Goal: Task Accomplishment & Management: Complete application form

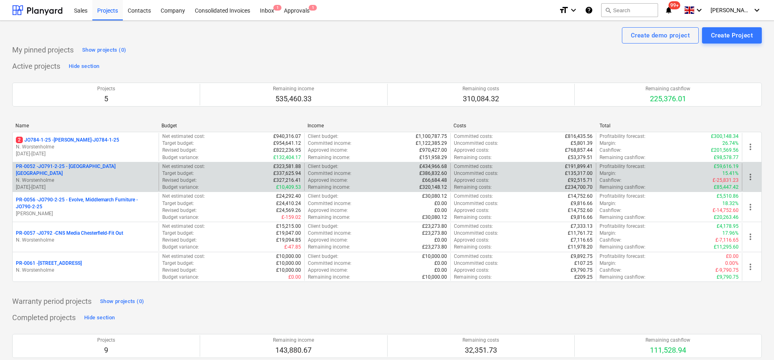
click at [96, 177] on p "N. Worstenholme" at bounding box center [86, 180] width 140 height 7
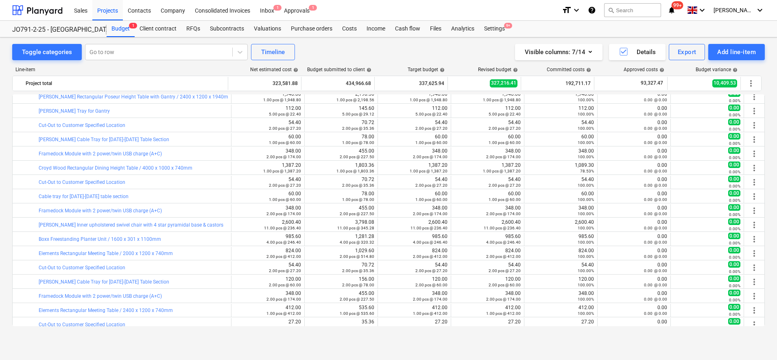
scroll to position [558, 0]
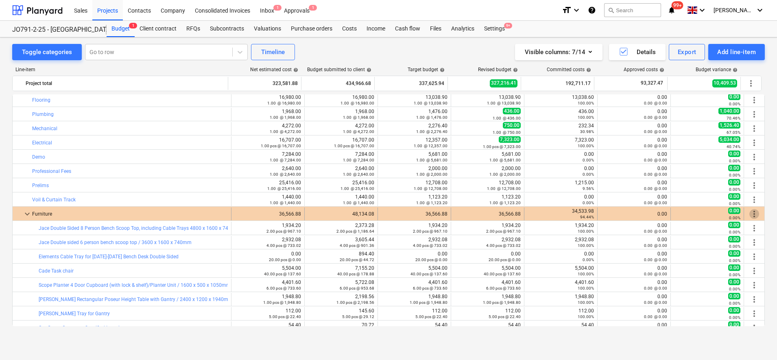
click at [750, 212] on span "more_vert" at bounding box center [755, 214] width 10 height 10
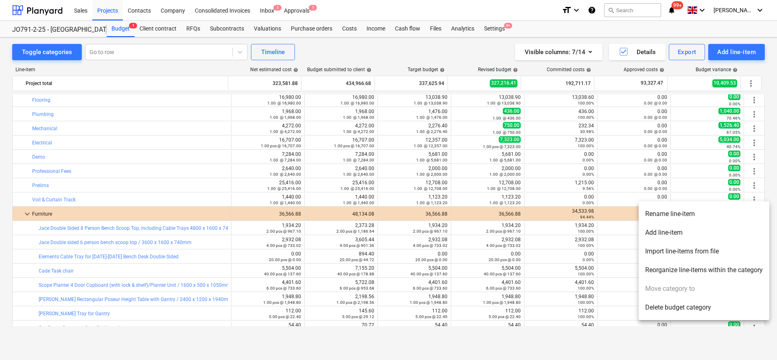
click at [661, 228] on li "Add line-item" at bounding box center [704, 232] width 131 height 19
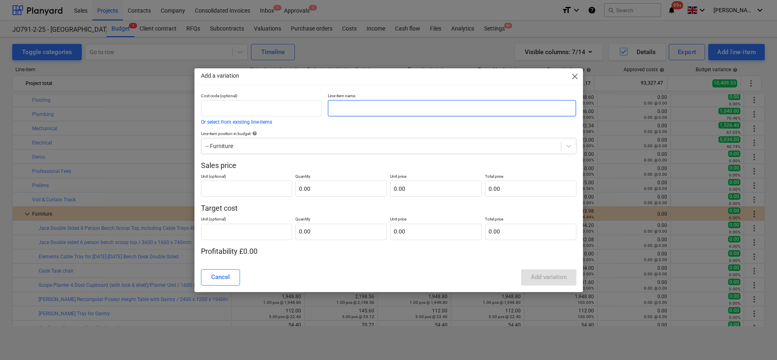
click at [345, 107] on input "text" at bounding box center [452, 108] width 248 height 16
paste input "Monsal W600 Bench With Back - Painted Jet Black Wood Legs - D590 x W600 x H820 …"
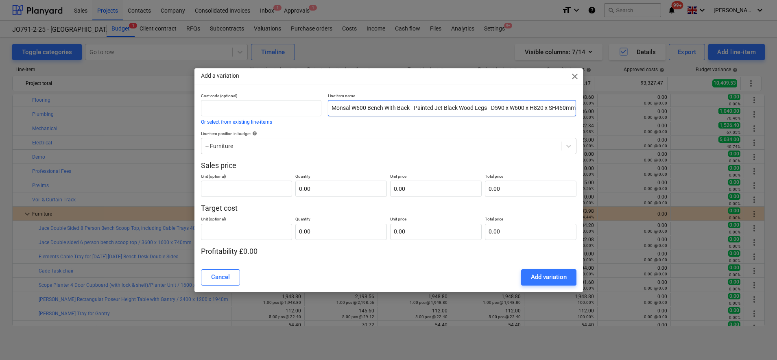
scroll to position [0, 3]
click at [489, 105] on input "Monsal W600 Bench With Back - Painted Jet Black Wood Legs - D590 x W600 x H820 …" at bounding box center [452, 108] width 248 height 16
click at [410, 108] on input "Monsal W600 Bench With Back - Painted Jet Black Wood Legs / D590 x W600 x H820 …" at bounding box center [452, 108] width 248 height 16
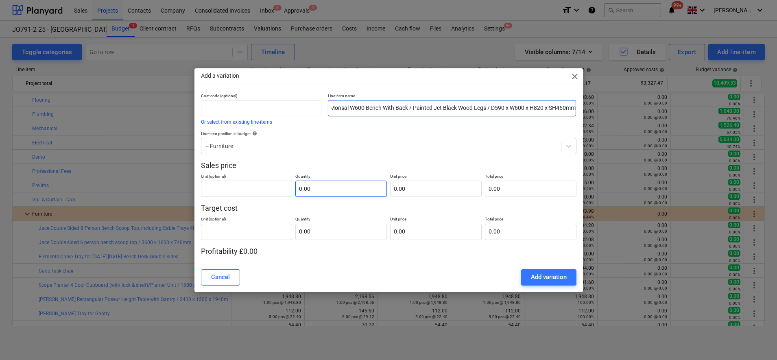
type input "Monsal W600 Bench With Back / Painted Jet Black Wood Legs / D590 x W600 x H820 …"
click at [350, 194] on input "text" at bounding box center [341, 189] width 92 height 16
drag, startPoint x: 297, startPoint y: 190, endPoint x: 289, endPoint y: 190, distance: 8.1
click at [295, 190] on input "text" at bounding box center [341, 189] width 92 height 16
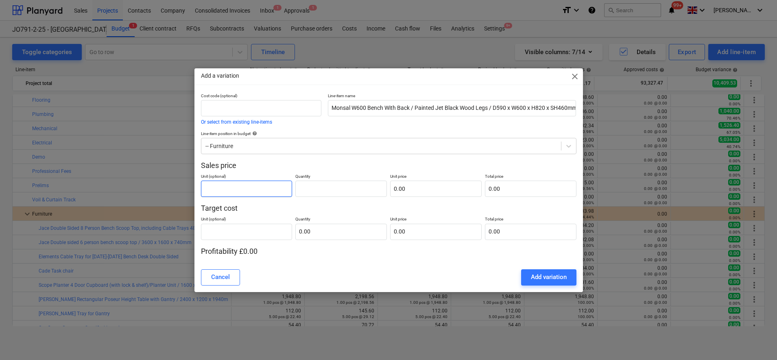
type input "0.00"
click at [278, 188] on input "text" at bounding box center [247, 189] width 92 height 16
type input "pcs"
type input "1"
type input "2.00"
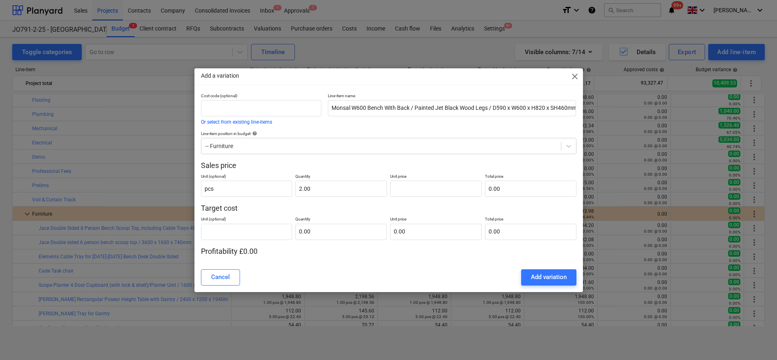
type input "0.00"
type input "4"
type input "8.00"
type input "41"
type input "82.00"
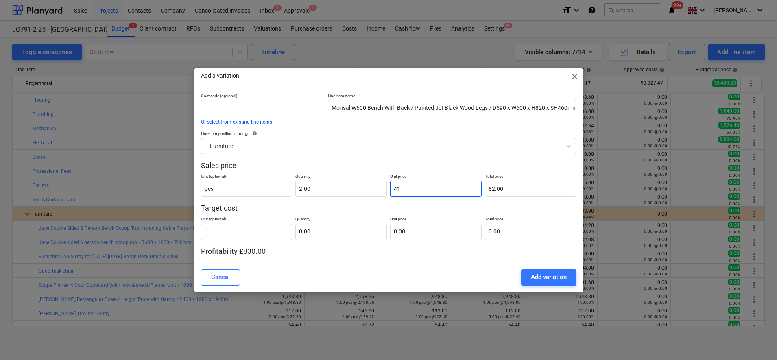
type input "415"
type input "830.00"
type input "415.00"
click at [227, 235] on input "text" at bounding box center [247, 232] width 92 height 16
type input "pcs"
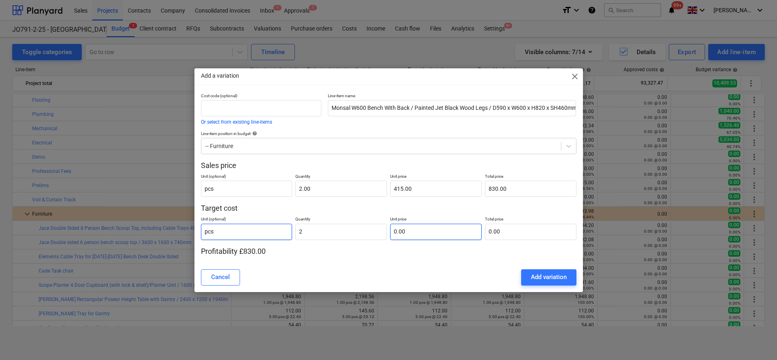
type input "2.00"
type input "415"
type input "0.00"
drag, startPoint x: 421, startPoint y: 189, endPoint x: 382, endPoint y: 179, distance: 40.4
click at [377, 188] on div "Unit (optional) pcs Quantity 2.00 Unit price 415 Total price 830.00" at bounding box center [389, 184] width 376 height 26
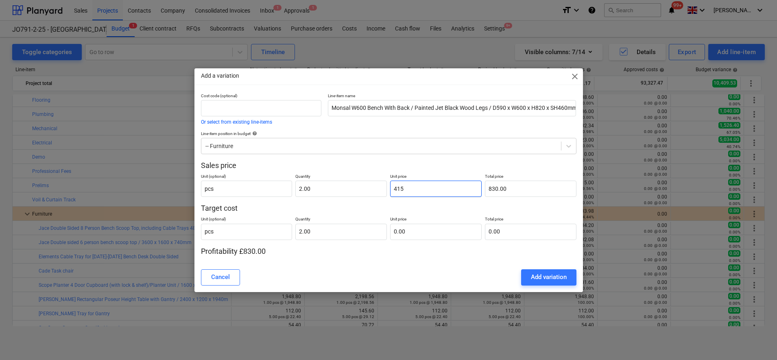
type input "4"
type input "8.00"
type input "43"
type input "86.00"
type input "431"
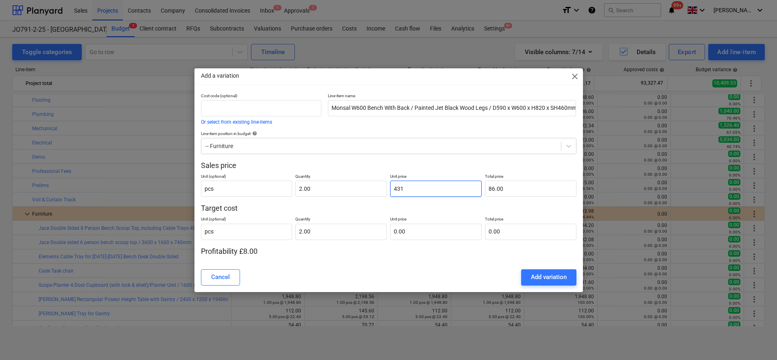
type input "862.00"
type input "431.6"
type input "863.20"
type input "431.60"
click at [417, 232] on input "text" at bounding box center [436, 232] width 92 height 16
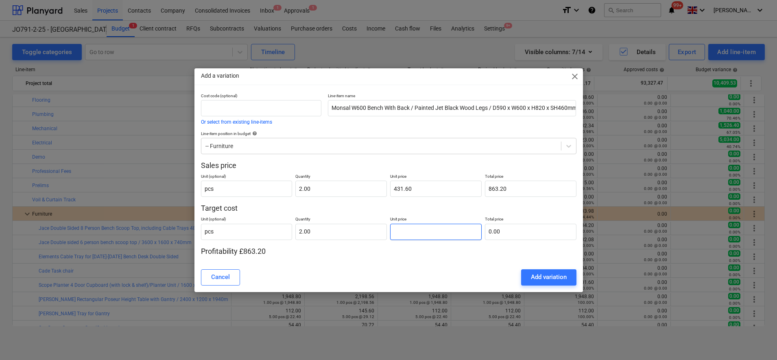
type input "4"
type input "8.00"
type input "41"
type input "82.00"
type input "415"
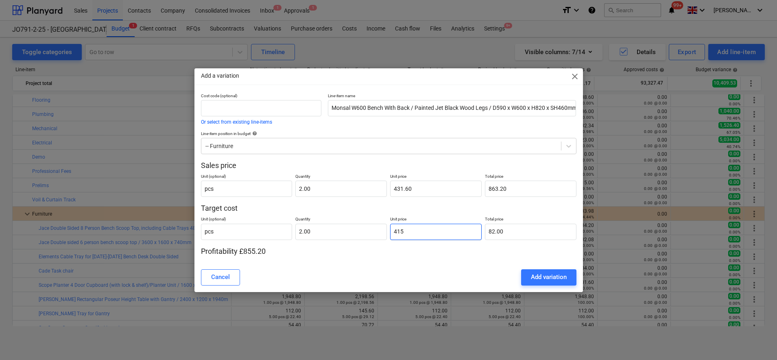
type input "830.00"
type input "415.00"
type input "830.00"
click at [552, 280] on div "Add variation" at bounding box center [549, 277] width 36 height 11
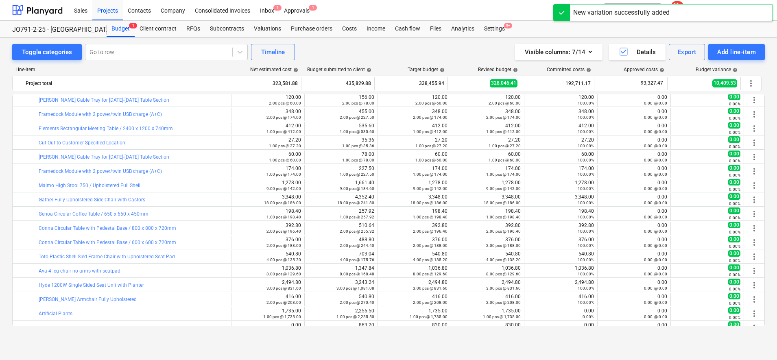
scroll to position [979, 0]
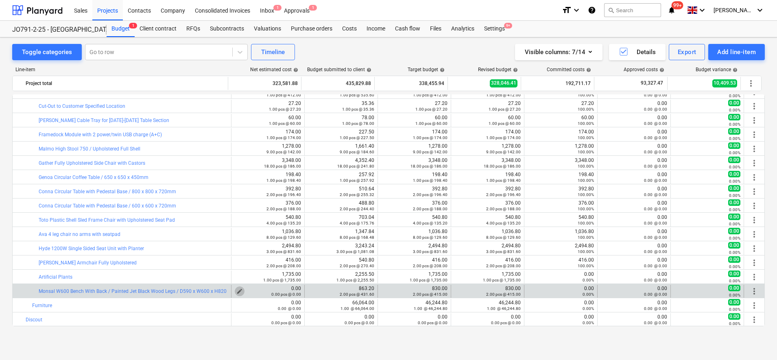
click at [238, 291] on span "edit" at bounding box center [239, 291] width 7 height 7
type textarea "x"
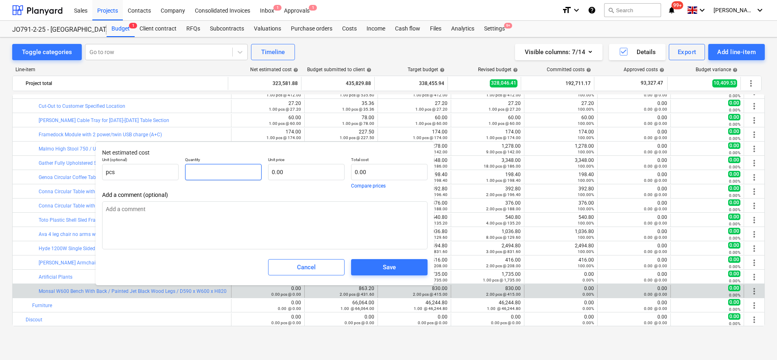
click at [203, 174] on input "text" at bounding box center [223, 172] width 77 height 16
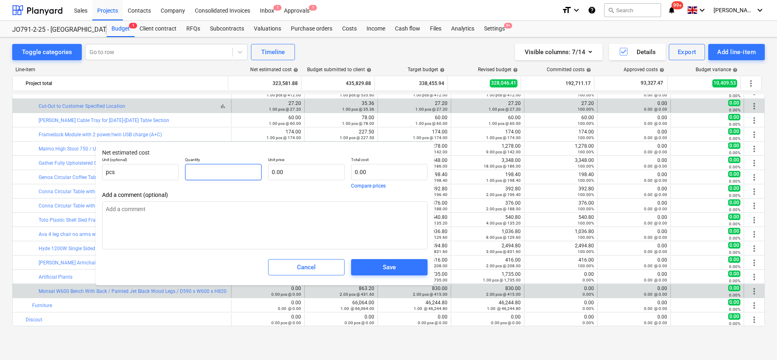
type textarea "x"
type input "2"
type textarea "x"
type input "2.00"
type textarea "x"
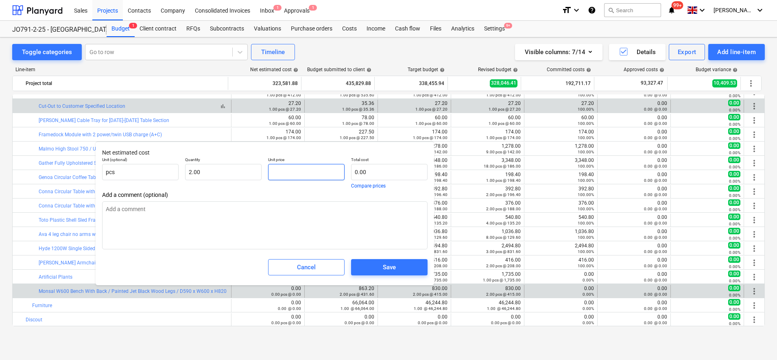
type input "4"
type input "8.00"
type textarea "x"
type input "41"
type input "82.00"
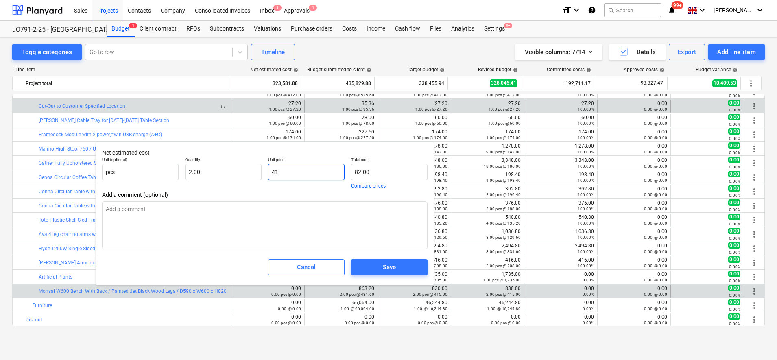
type textarea "x"
type input "415"
type input "830.00"
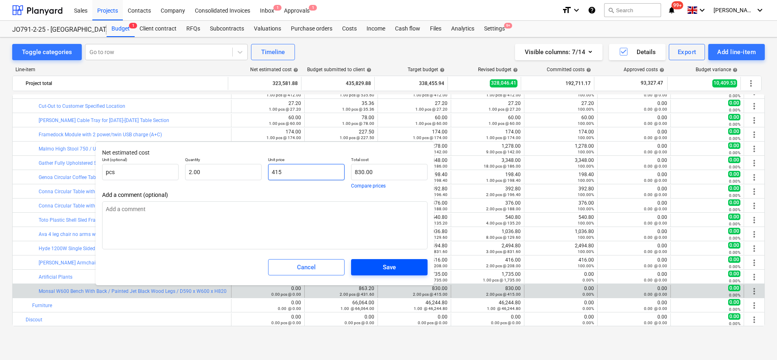
type input "415"
type textarea "x"
type input "415.00"
click at [381, 273] on button "Save" at bounding box center [389, 267] width 77 height 16
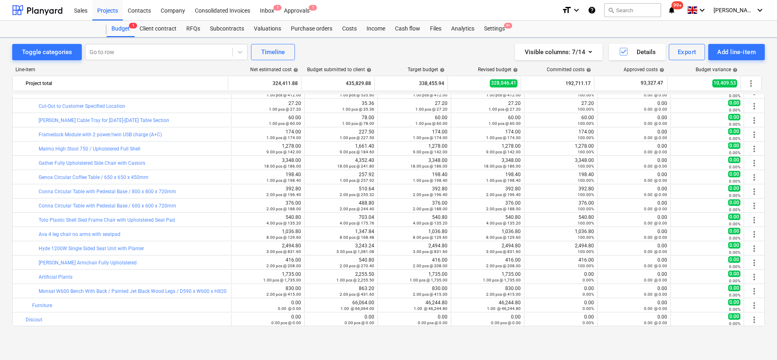
type textarea "x"
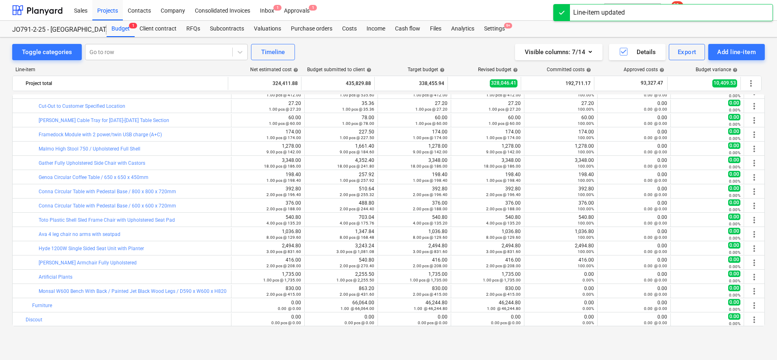
scroll to position [623, 0]
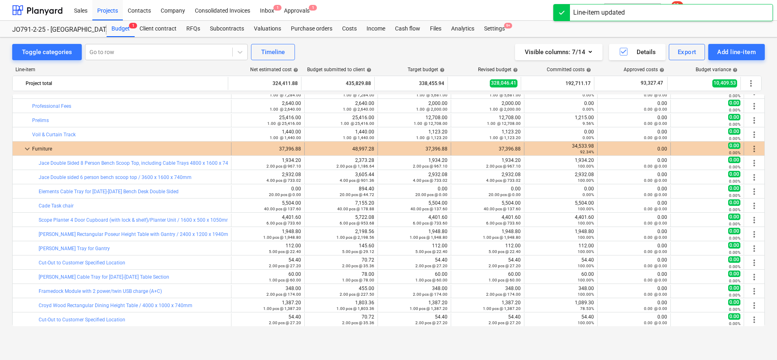
click at [750, 149] on span "more_vert" at bounding box center [755, 149] width 10 height 10
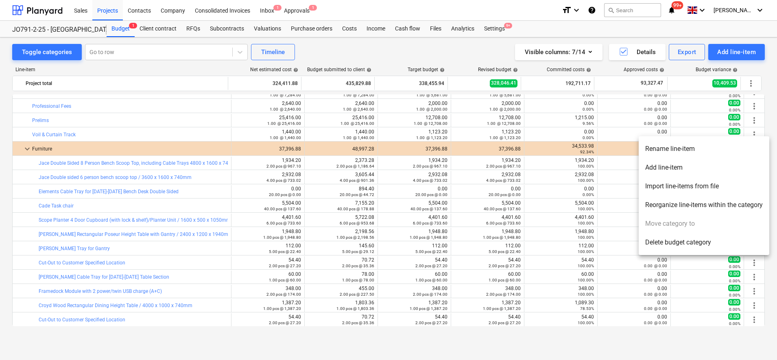
click at [696, 166] on li "Add line-item" at bounding box center [704, 167] width 131 height 19
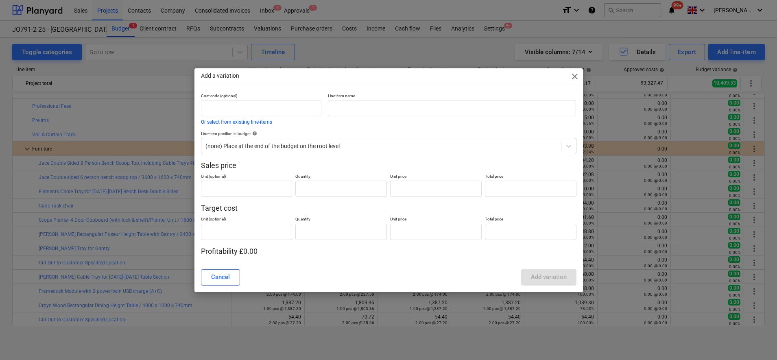
type input "0.00"
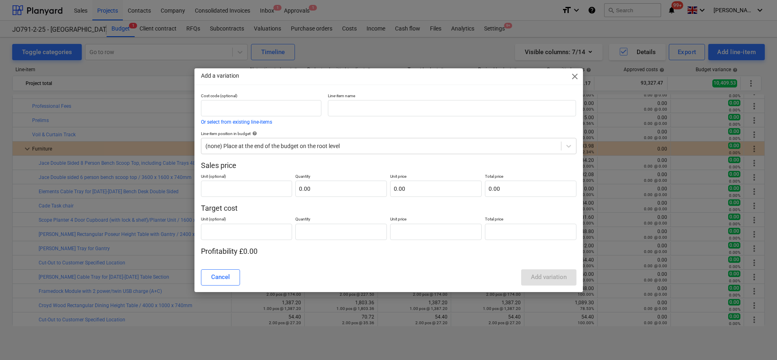
type input "0.00"
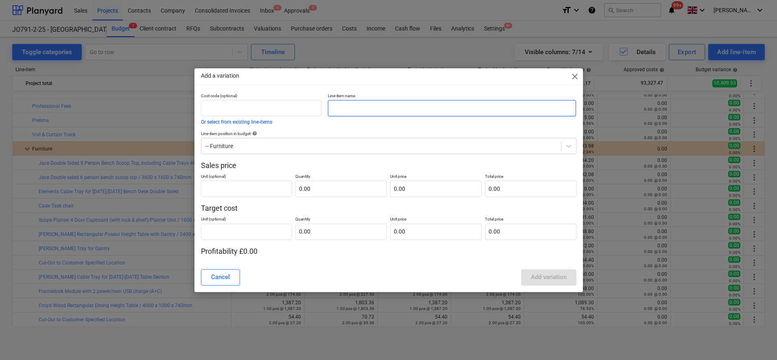
click at [351, 101] on input "text" at bounding box center [452, 108] width 248 height 16
paste input "Monsal W1200 Bench With Back - Painted Jet Black Wood Legs - D590 x W1200 x H82…"
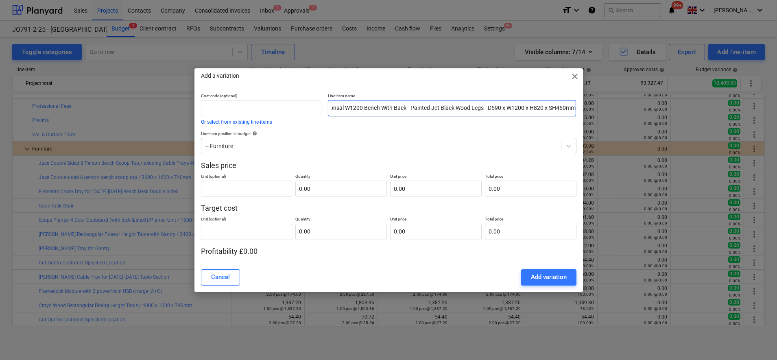
click at [408, 107] on input "Monsal W1200 Bench With Back - Painted Jet Black Wood Legs - D590 x W1200 x H82…" at bounding box center [452, 108] width 248 height 16
click at [489, 109] on input "Monsal W1200 Bench With Back / Painted Jet Black Wood Legs - D590 x W1200 x H82…" at bounding box center [452, 108] width 248 height 16
type input "Monsal W1200 Bench With Back / Painted Jet Black Wood Legs / D590 x W1200 x H82…"
click at [320, 185] on input "text" at bounding box center [341, 189] width 92 height 16
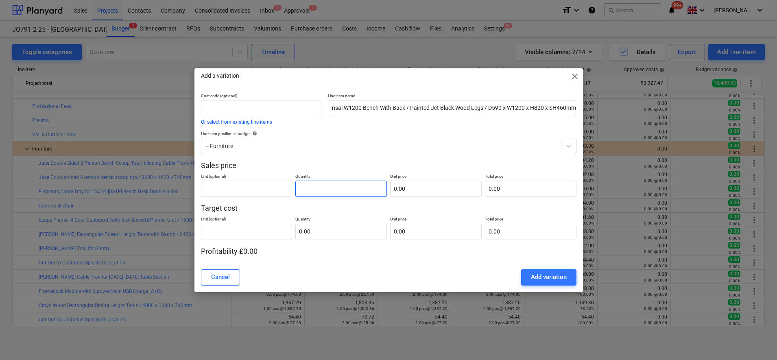
scroll to position [0, 0]
type input "0.00"
click at [275, 187] on input "text" at bounding box center [247, 189] width 92 height 16
type input "pcs"
type input "1.00"
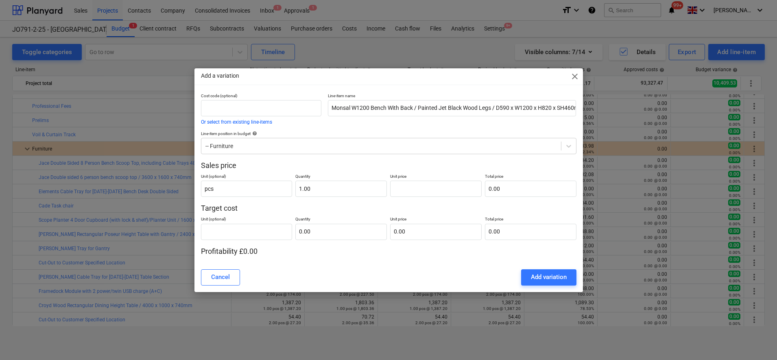
type input "0.00"
click at [352, 232] on input "text" at bounding box center [341, 232] width 92 height 16
type input "0.00"
click at [412, 179] on p "Unit price" at bounding box center [436, 177] width 92 height 7
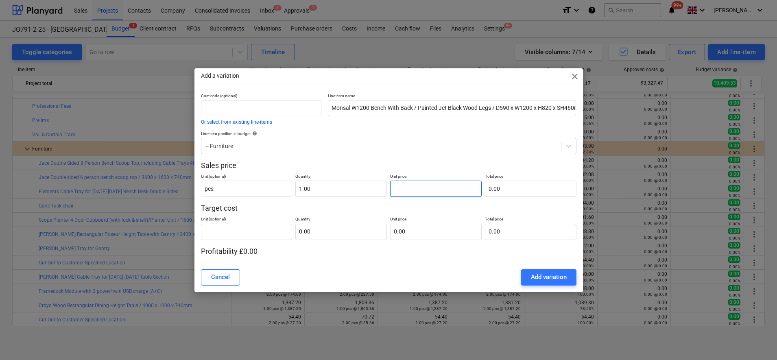
click at [410, 188] on input "text" at bounding box center [436, 189] width 92 height 16
type input "7"
type input "7.00"
type input "79"
type input "79.00"
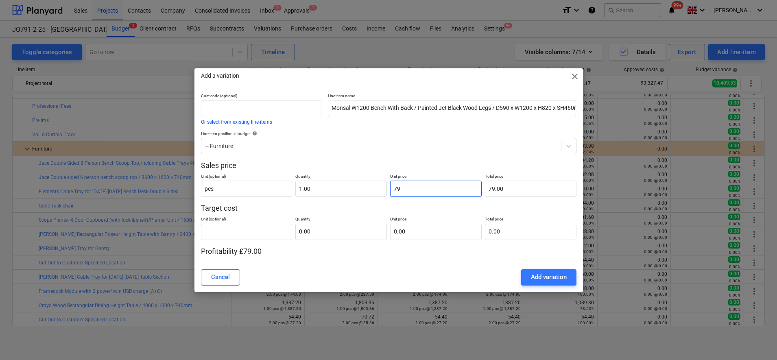
type input "792"
type input "792.00"
type input "792.3"
type input "792.30"
type input "792.35"
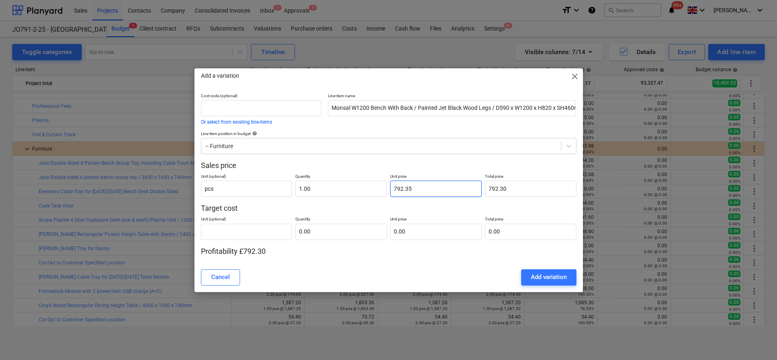
type input "792.35"
click at [239, 236] on input "text" at bounding box center [247, 232] width 92 height 16
type input "pcs"
type input "1.00"
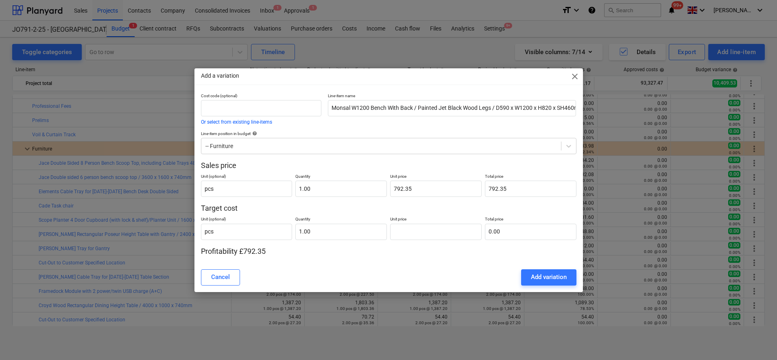
type input "0.00"
type input "6"
type input "6.00"
type input "60"
type input "60.00"
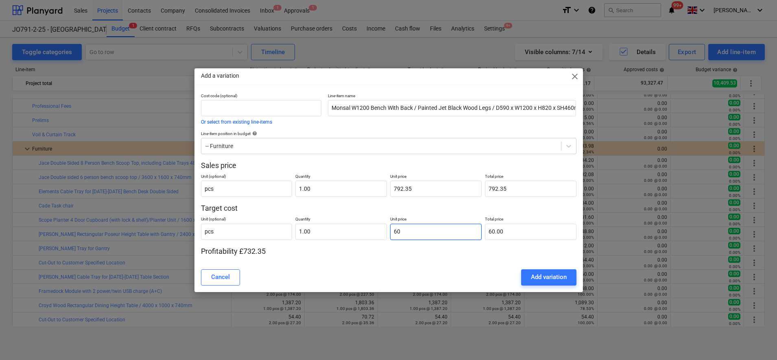
type input "609"
type input "609.00"
type input "609.5"
type input "609.50"
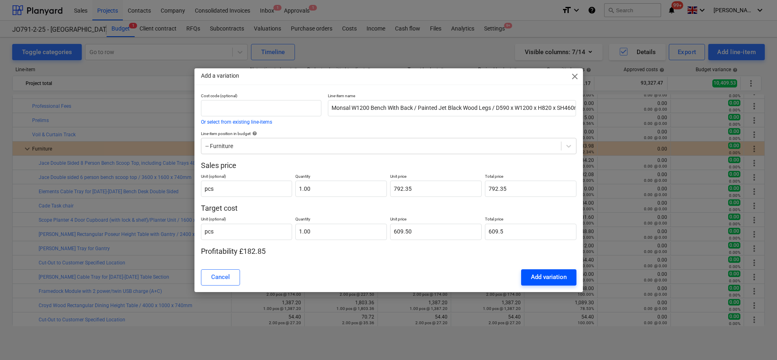
type input "609.50"
click at [548, 279] on div "Add variation" at bounding box center [549, 277] width 36 height 11
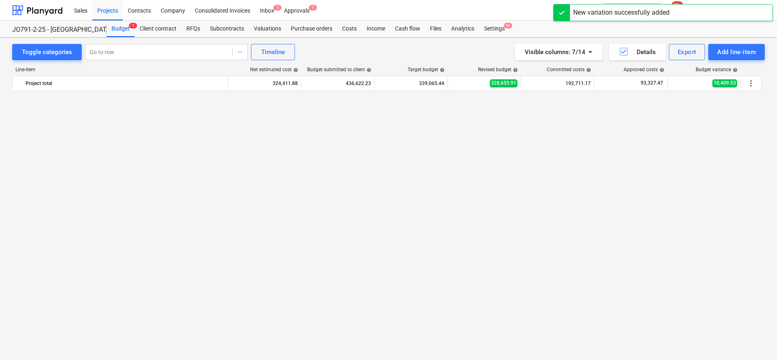
scroll to position [993, 0]
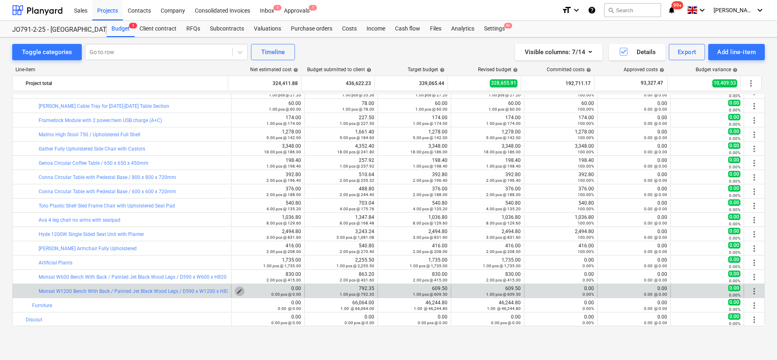
click at [236, 291] on span "edit" at bounding box center [239, 291] width 7 height 7
type textarea "x"
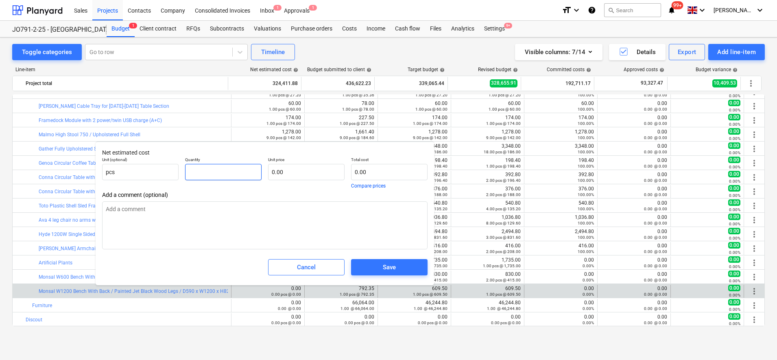
click at [199, 171] on input "text" at bounding box center [223, 172] width 77 height 16
type textarea "x"
type input "1"
type textarea "x"
type input "1.00"
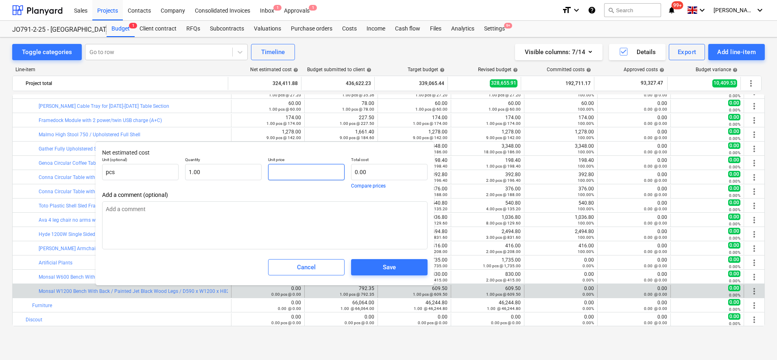
type textarea "x"
type input "6"
type input "6.00"
type textarea "x"
type input "60"
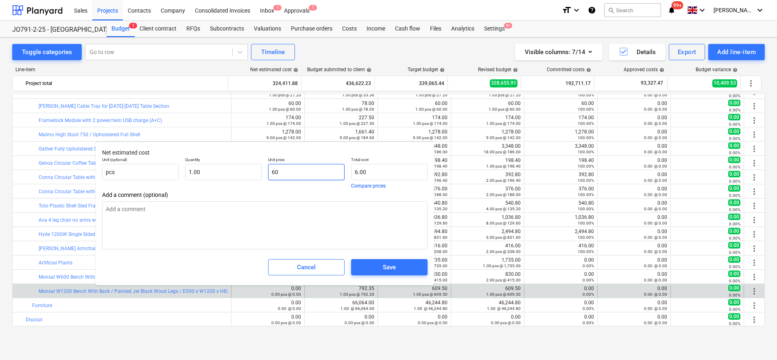
type input "60.00"
type textarea "x"
type input "609"
type input "609.00"
type textarea "x"
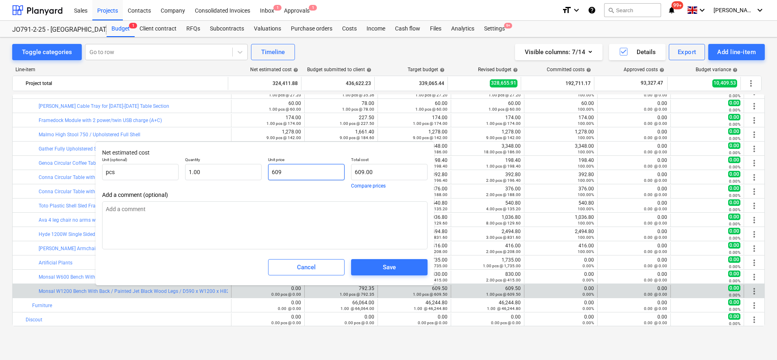
type input "609."
type textarea "x"
type input "609.5"
type input "609.50"
type textarea "x"
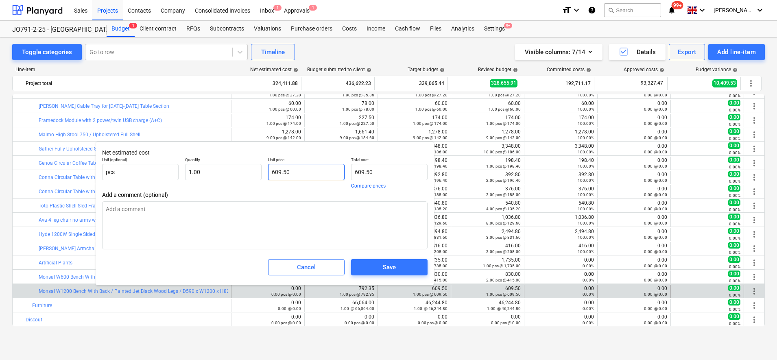
type input "609.50"
type textarea "x"
type input "609.5"
type textarea "x"
type input "609.50"
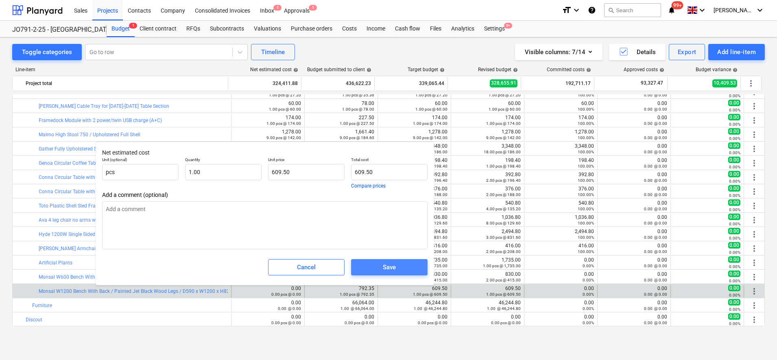
click at [363, 272] on span "Save" at bounding box center [389, 267] width 57 height 11
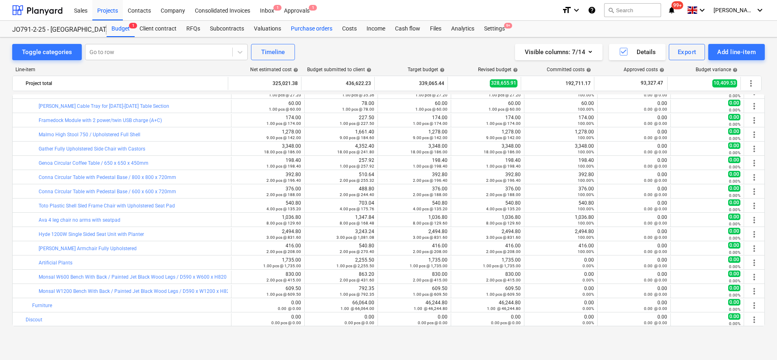
click at [314, 33] on div "Purchase orders" at bounding box center [311, 29] width 51 height 16
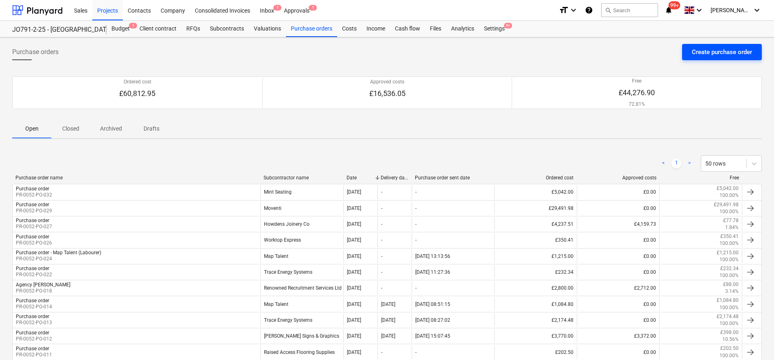
click at [691, 55] on button "Create purchase order" at bounding box center [723, 52] width 80 height 16
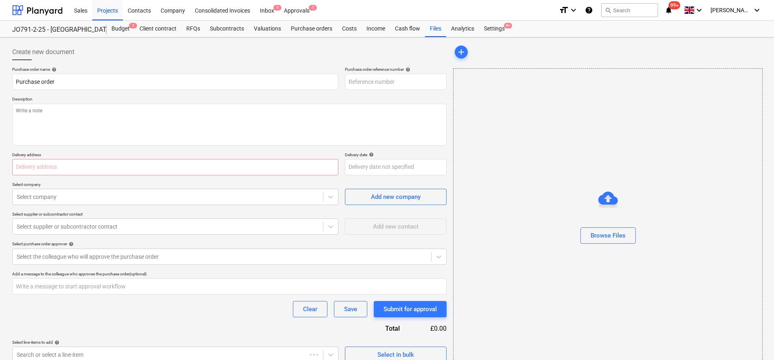
type textarea "x"
type input "PR-0052-PO-033"
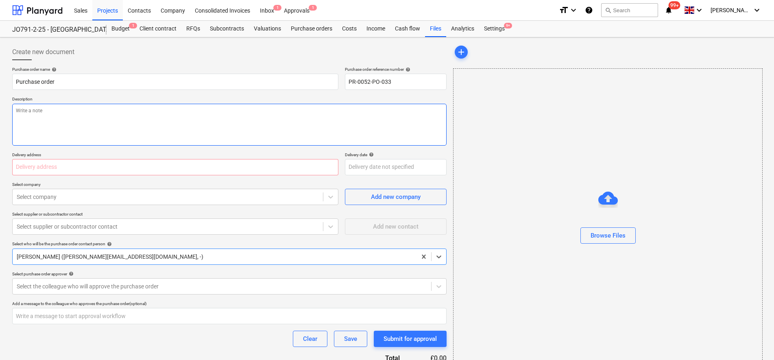
type textarea "x"
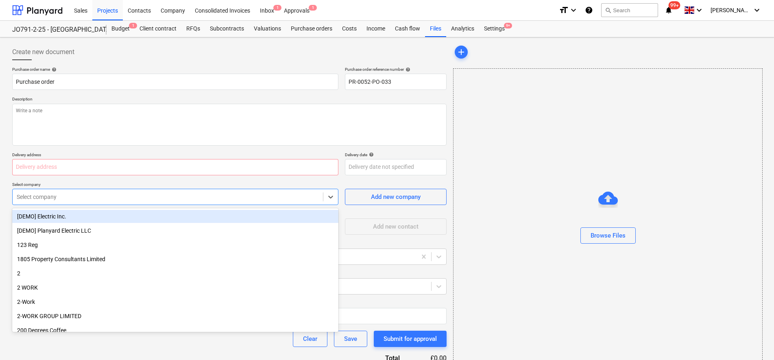
click at [50, 196] on div at bounding box center [168, 197] width 302 height 8
type input "sixt"
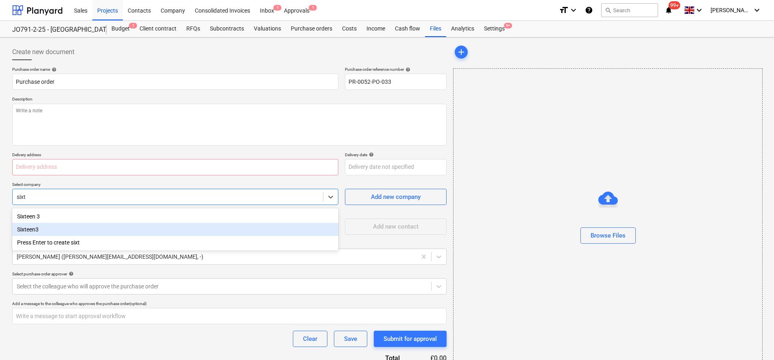
click at [19, 230] on div "Sixteen3" at bounding box center [175, 229] width 326 height 13
type textarea "x"
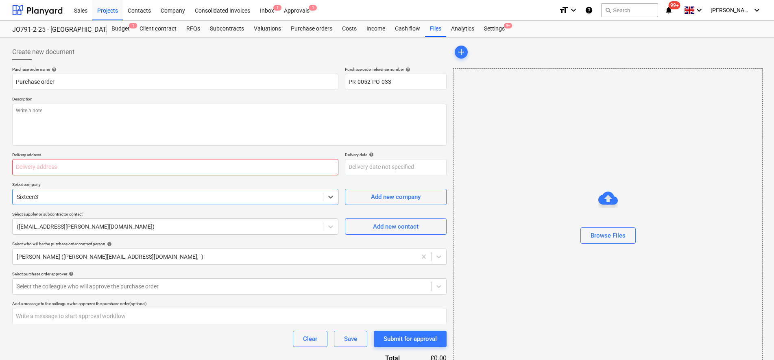
click at [39, 171] on input "text" at bounding box center [175, 167] width 326 height 16
type textarea "x"
type input "f"
type textarea "x"
type input "fe"
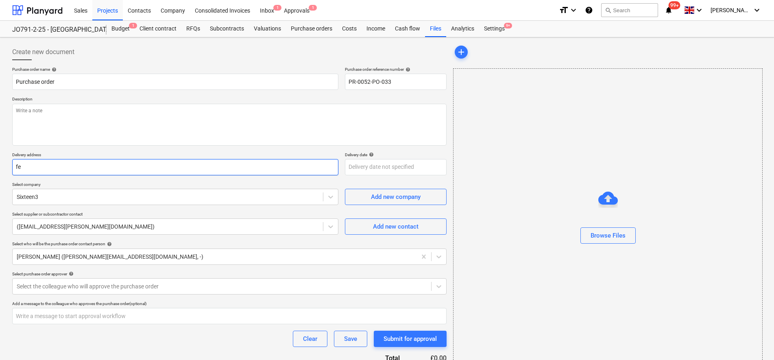
type textarea "x"
type input "fea"
drag, startPoint x: 38, startPoint y: 168, endPoint x: -2, endPoint y: 166, distance: 40.3
click at [0, 166] on html "Sales Projects Contacts Company Consolidated Invoices Inbox 1 Approvals 1 forma…" at bounding box center [387, 180] width 774 height 360
type textarea "x"
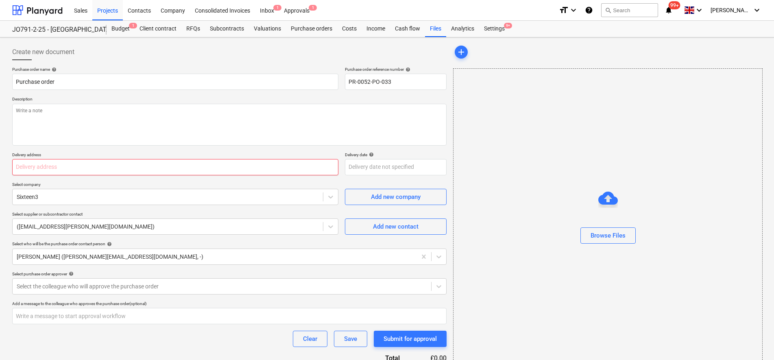
click at [117, 171] on input "text" at bounding box center [175, 167] width 326 height 16
paste input "Fearnbank, [STREET_ADDRESS]"
type textarea "x"
type input "Fearnbank, [STREET_ADDRESS]"
click at [614, 238] on div "Browse Files" at bounding box center [608, 235] width 35 height 11
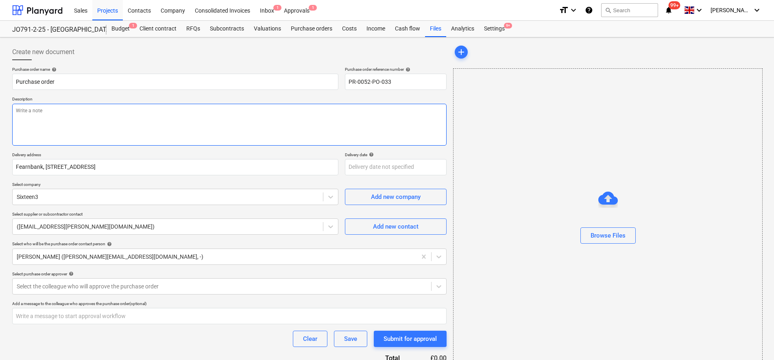
click at [82, 123] on textarea at bounding box center [229, 125] width 435 height 42
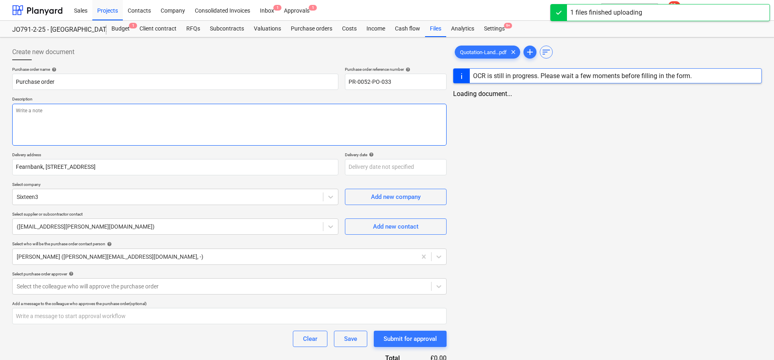
type textarea "x"
type textarea "a"
type textarea "x"
type textarea "as"
type textarea "x"
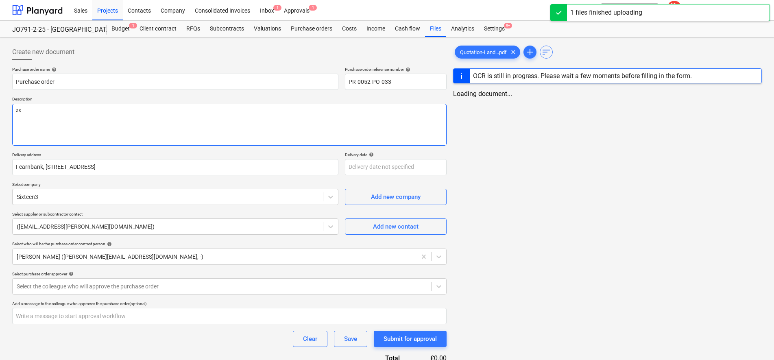
type textarea "as"
type textarea "x"
type textarea "as p"
type textarea "x"
type textarea "as pe"
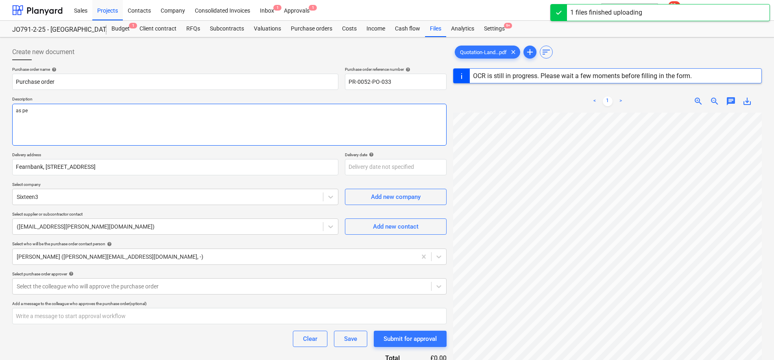
type textarea "x"
type textarea "as per"
type textarea "x"
type textarea "as per"
type textarea "x"
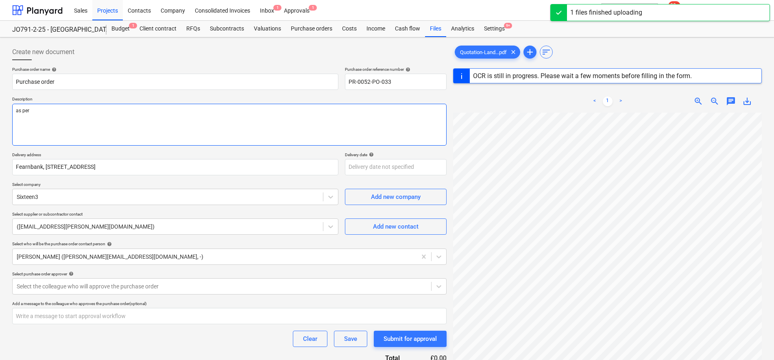
type textarea "as per Q"
type textarea "x"
type textarea "as per QU"
type textarea "x"
type textarea "as per QU-"
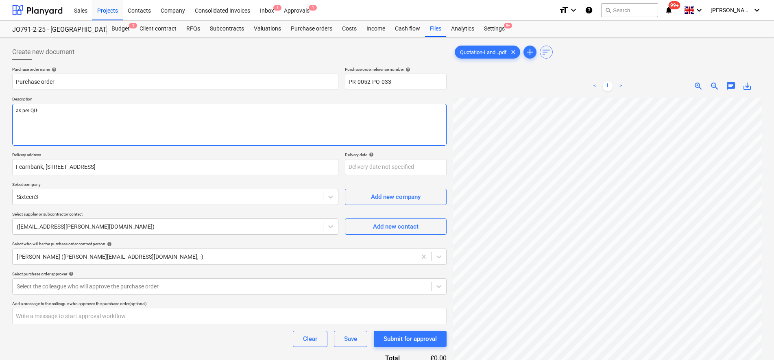
type textarea "x"
type textarea "as per QU-0"
type textarea "x"
type textarea "as per QU-000"
type textarea "x"
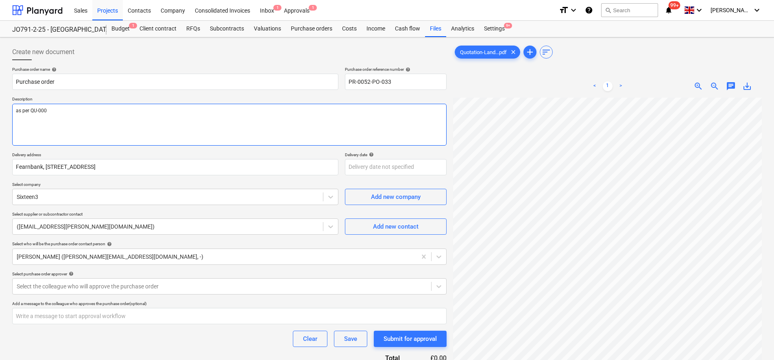
type textarea "as per QU-0004"
type textarea "x"
type textarea "as per QU-00046"
type textarea "x"
type textarea "as per QU-000466"
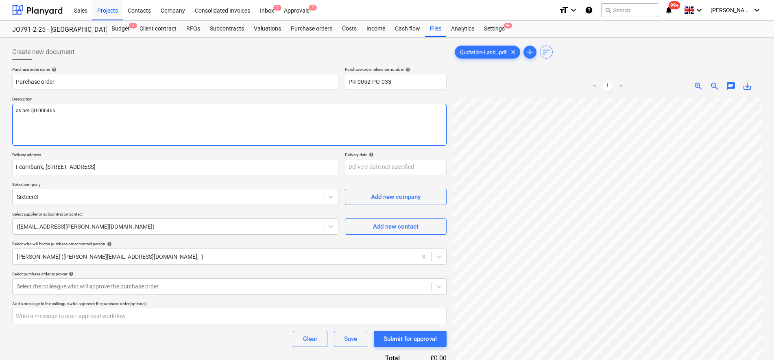
type textarea "x"
type textarea "as per QU-0004665"
click at [63, 288] on body "Sales Projects Contacts Company Consolidated Invoices Inbox 1 Approvals 1 forma…" at bounding box center [387, 180] width 774 height 360
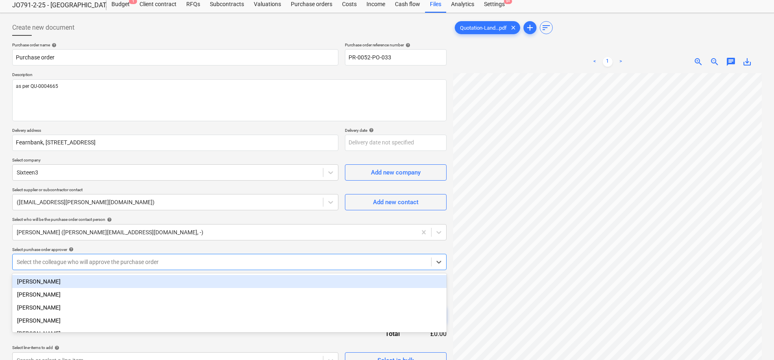
scroll to position [25, 0]
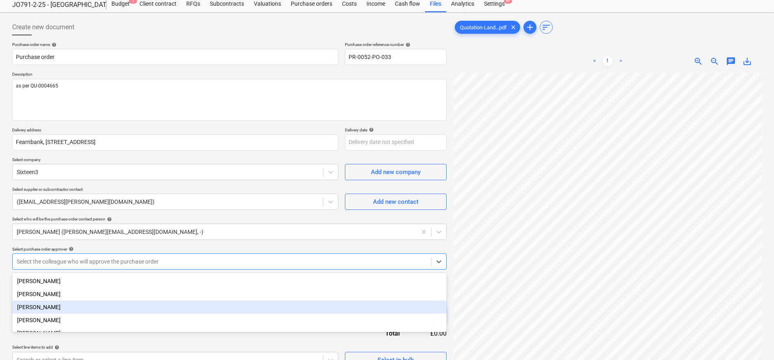
click at [44, 308] on div "[PERSON_NAME]" at bounding box center [229, 307] width 435 height 13
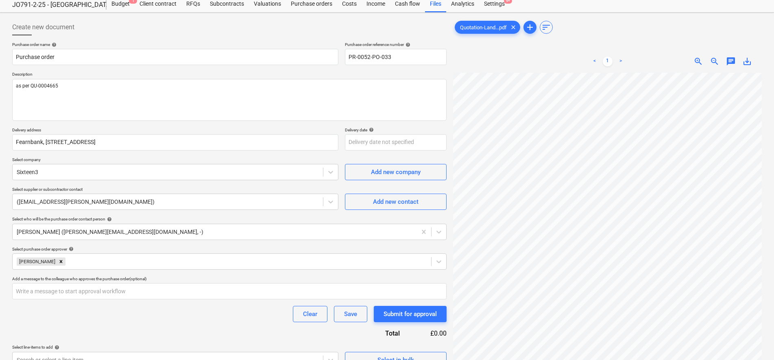
click at [0, 274] on html "Sales Projects Contacts Company Consolidated Invoices Inbox 1 Approvals 1 forma…" at bounding box center [387, 155] width 774 height 360
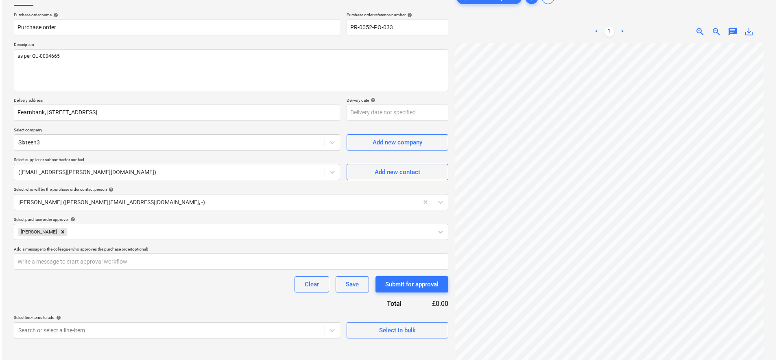
scroll to position [81, 0]
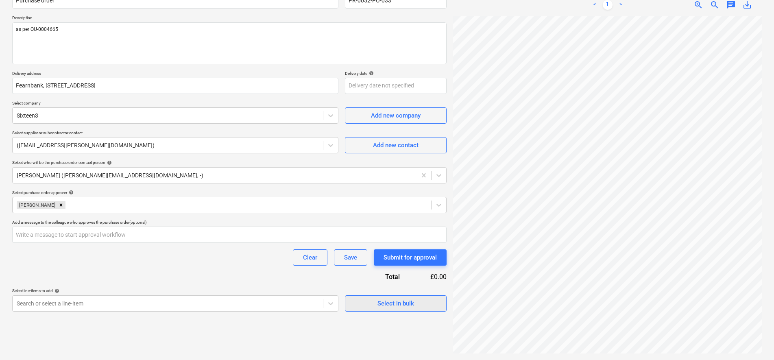
click at [415, 306] on span "Select in bulk" at bounding box center [395, 303] width 81 height 11
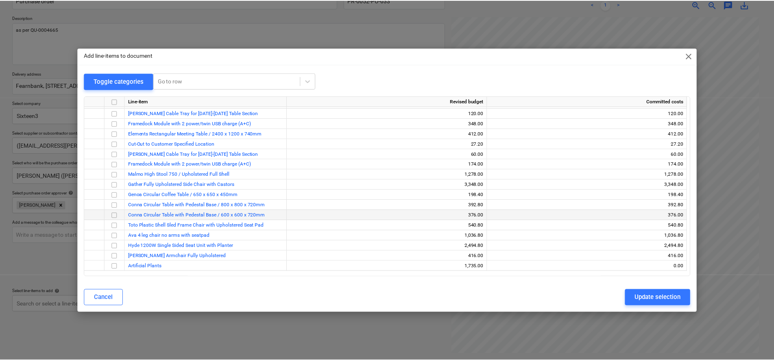
scroll to position [472, 0]
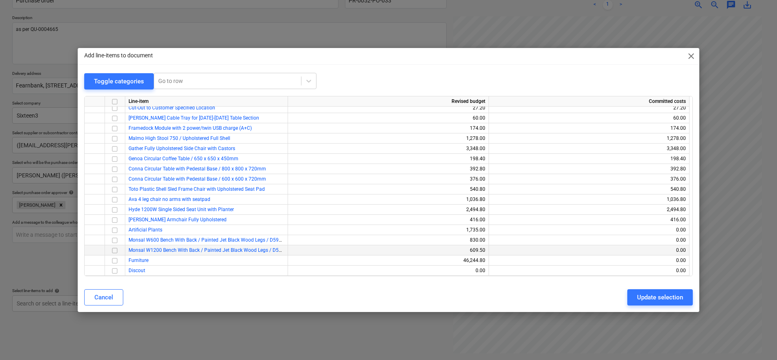
click at [114, 250] on input "checkbox" at bounding box center [115, 251] width 10 height 10
click at [116, 241] on input "checkbox" at bounding box center [115, 241] width 10 height 10
click at [637, 298] on button "Update selection" at bounding box center [661, 297] width 66 height 16
type textarea "x"
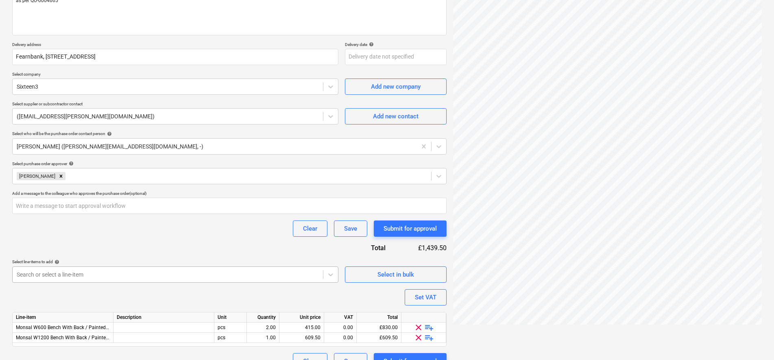
scroll to position [126, 0]
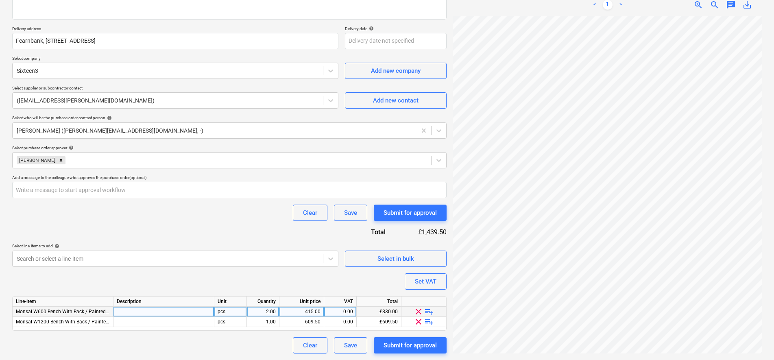
click at [341, 312] on div "0.00" at bounding box center [341, 312] width 26 height 10
type input "20"
type textarea "x"
click at [343, 323] on div "Line-item Description Unit Quantity Unit price VAT Total Monsal W600 Bench With…" at bounding box center [229, 313] width 435 height 35
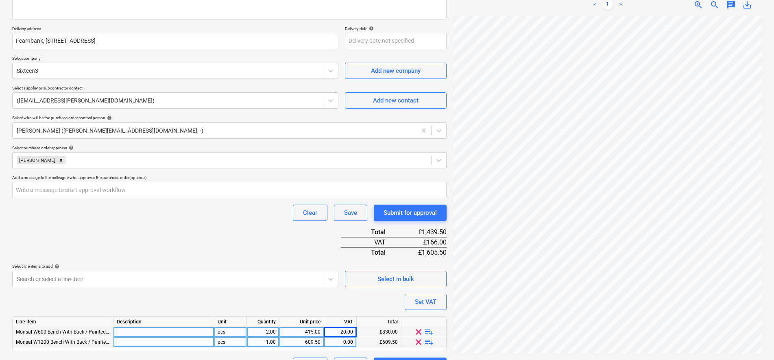
click at [346, 346] on div "0.00" at bounding box center [341, 342] width 26 height 10
type input "20"
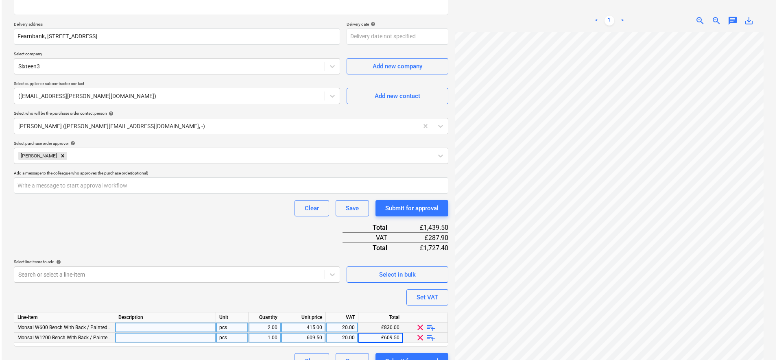
scroll to position [147, 0]
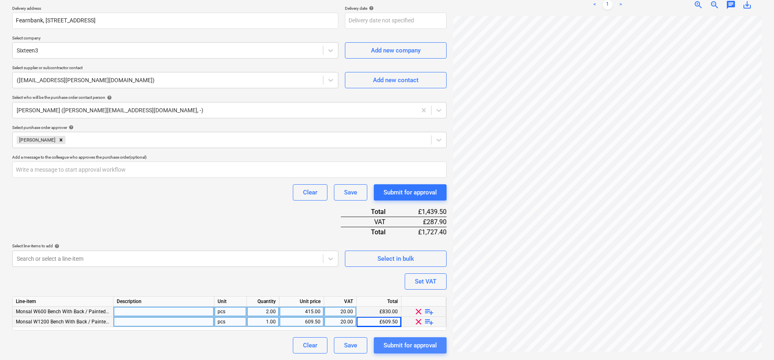
click at [415, 348] on div "Submit for approval" at bounding box center [410, 345] width 53 height 11
type textarea "x"
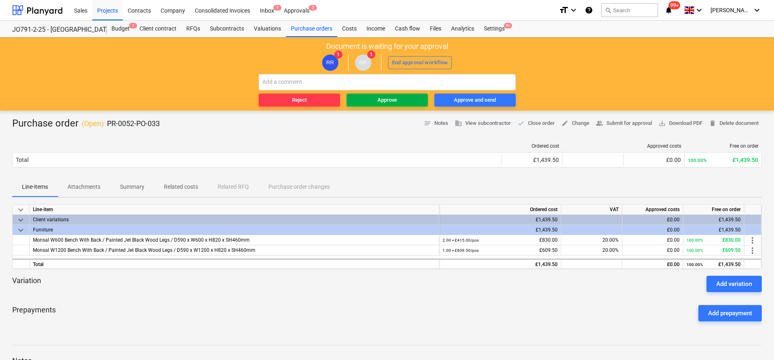
click at [374, 95] on button "Approve" at bounding box center [387, 100] width 81 height 13
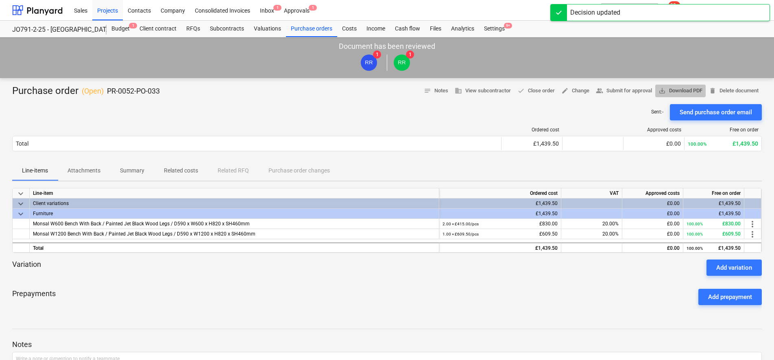
click at [672, 89] on span "save_alt Download PDF" at bounding box center [681, 90] width 44 height 9
